Goal: Check status: Check status

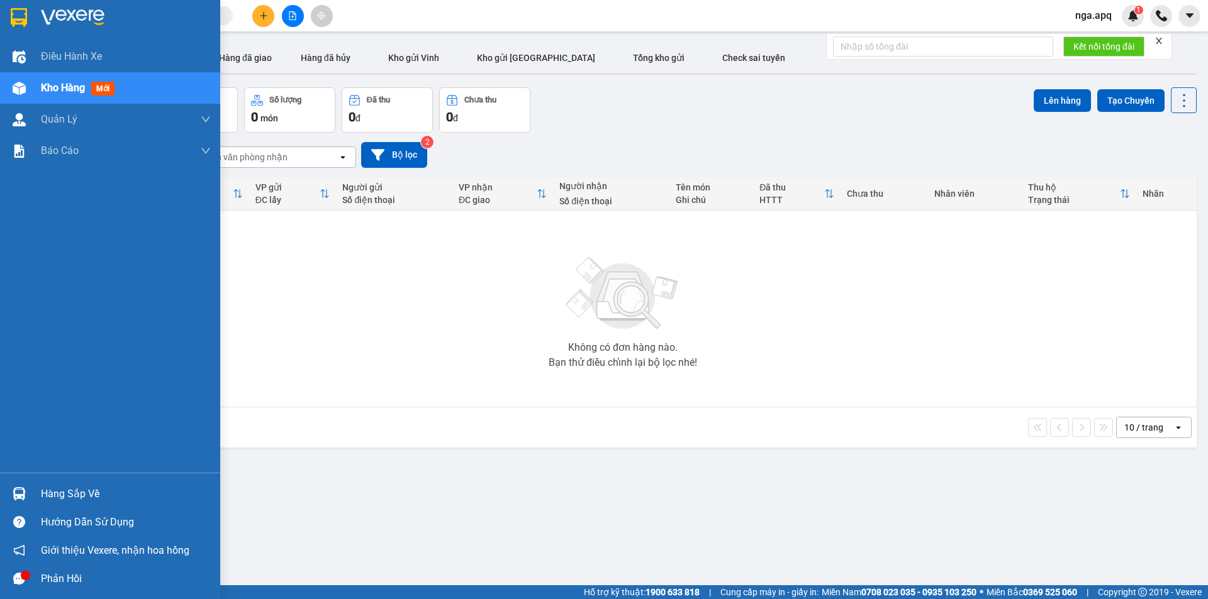
click at [17, 491] on img at bounding box center [19, 494] width 13 height 13
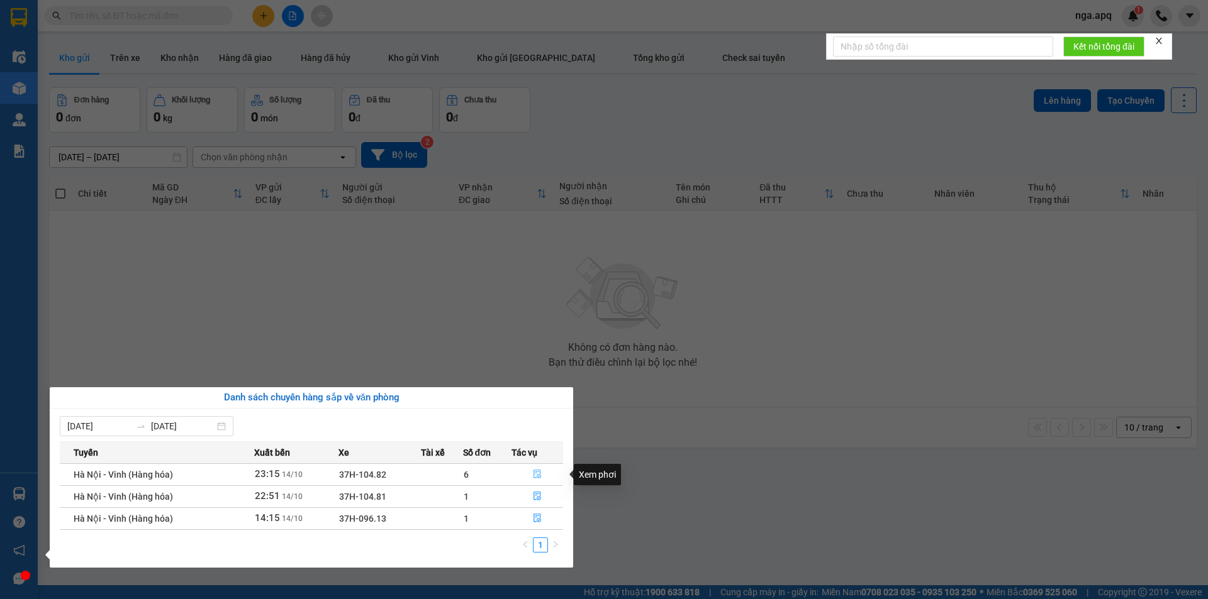
click at [535, 473] on icon "file-done" at bounding box center [537, 474] width 9 height 9
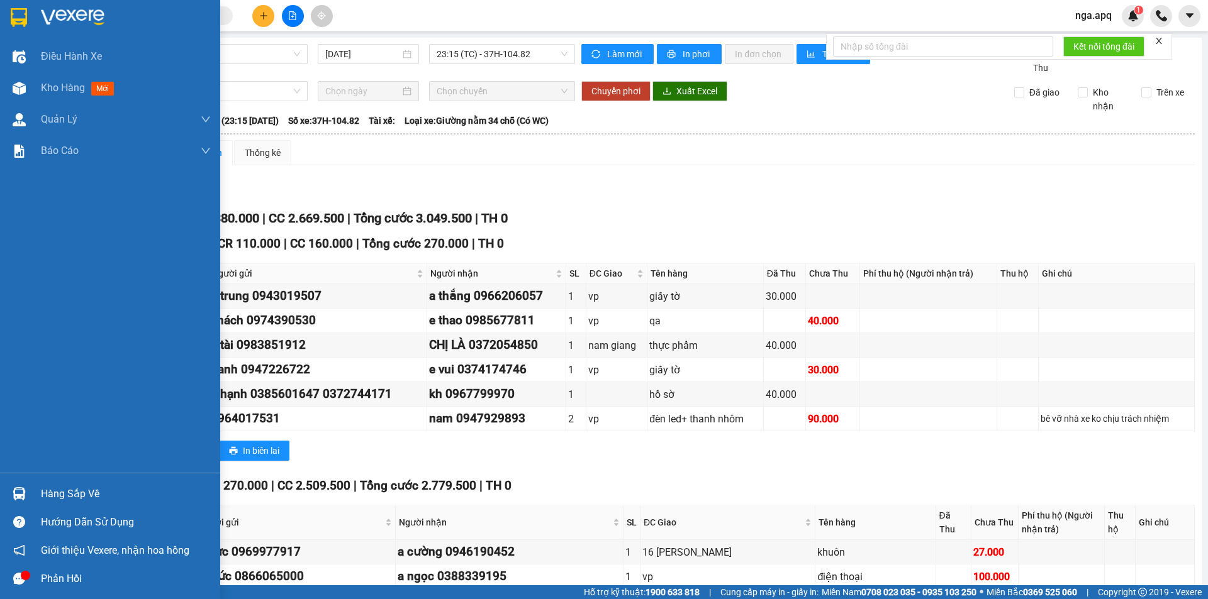
click at [14, 491] on img at bounding box center [19, 494] width 13 height 13
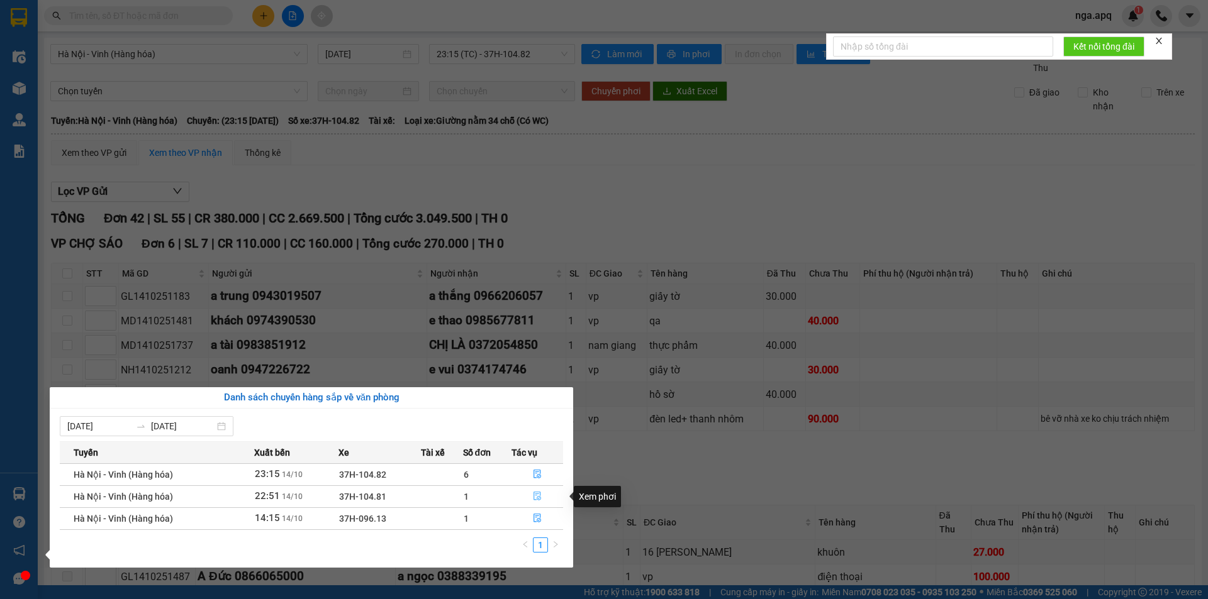
click at [538, 498] on icon "file-done" at bounding box center [537, 497] width 8 height 9
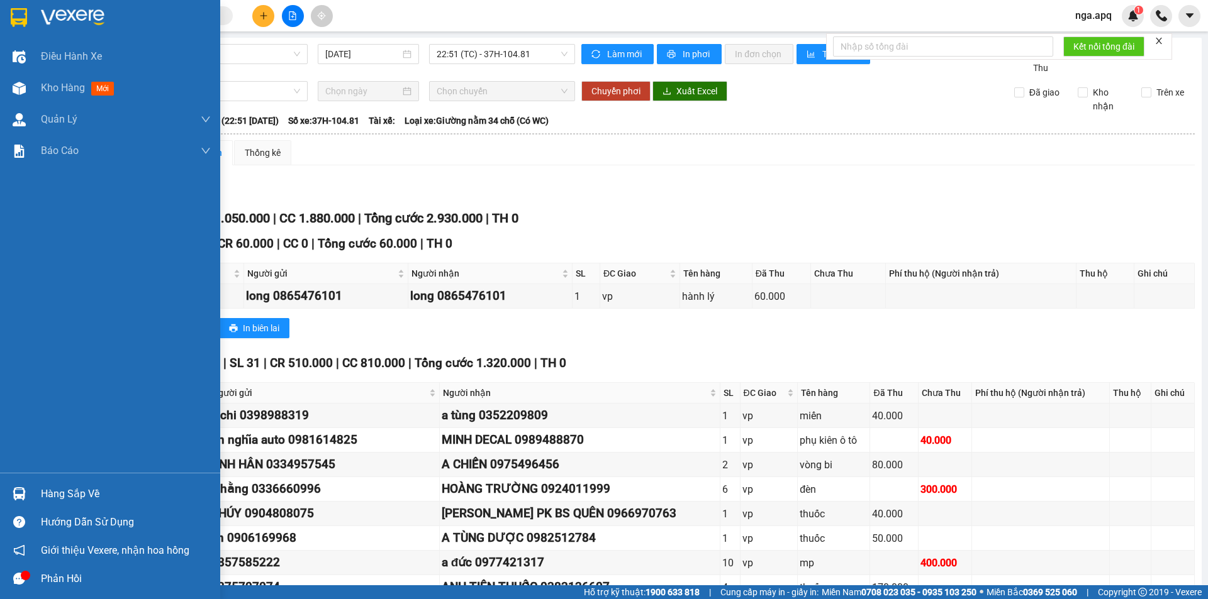
click at [25, 489] on img at bounding box center [19, 494] width 13 height 13
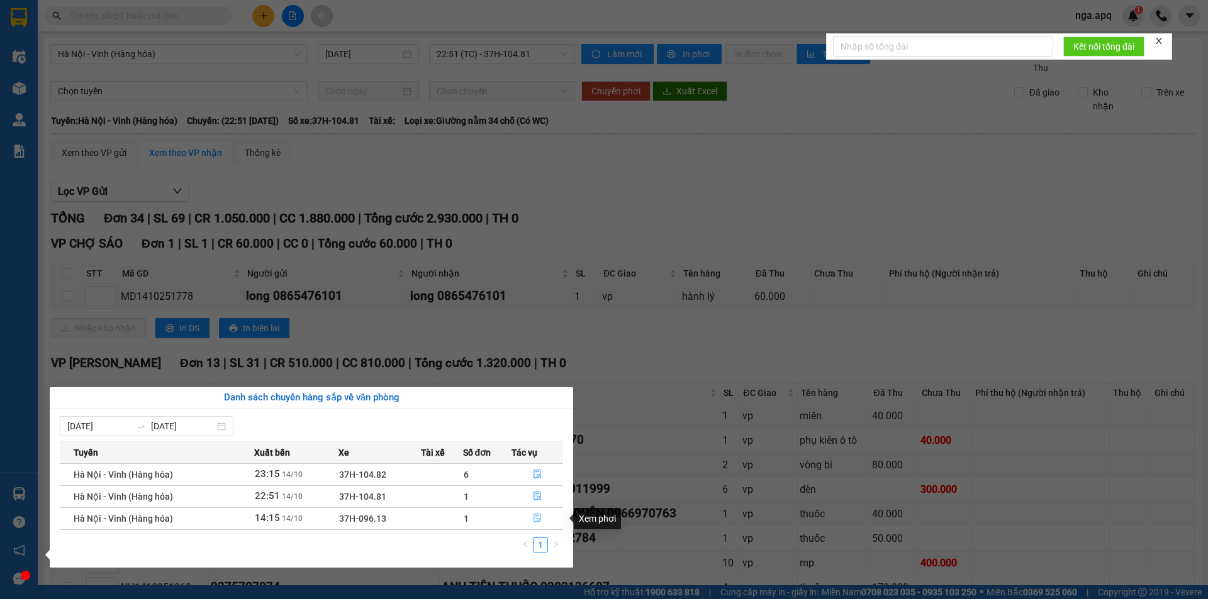
click at [537, 519] on icon "file-done" at bounding box center [537, 518] width 9 height 9
